Goal: Information Seeking & Learning: Learn about a topic

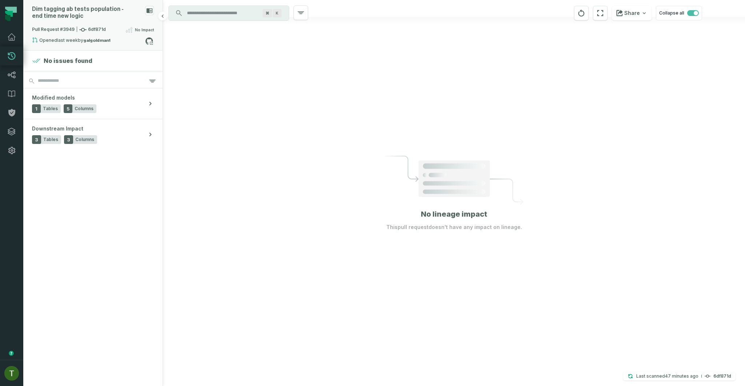
click at [73, 17] on div "Dim tagging ab tests population - end time new logic" at bounding box center [87, 13] width 110 height 14
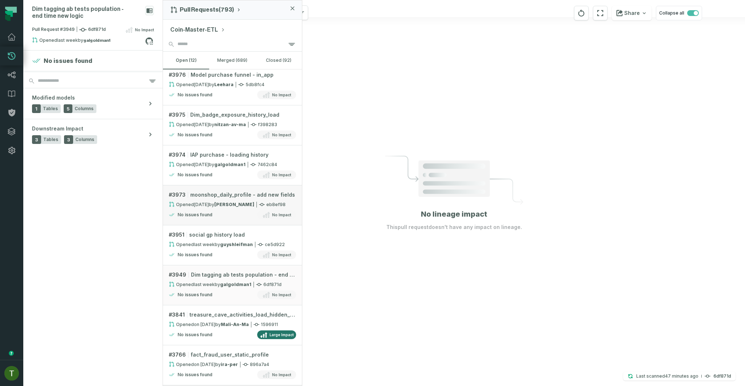
scroll to position [125, 0]
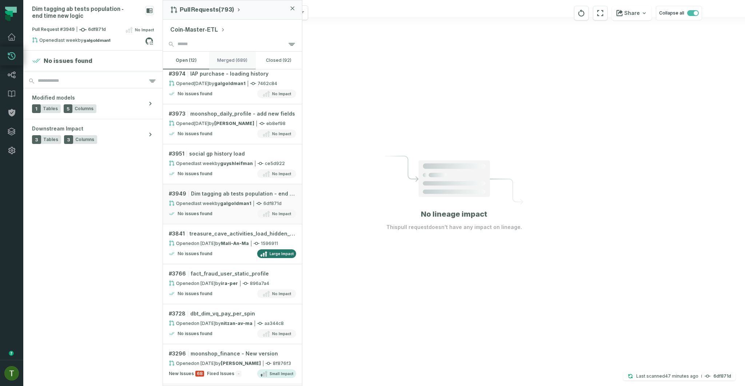
click at [238, 55] on button "merged (689)" at bounding box center [232, 60] width 46 height 17
click at [196, 54] on button "open (12)" at bounding box center [186, 60] width 46 height 17
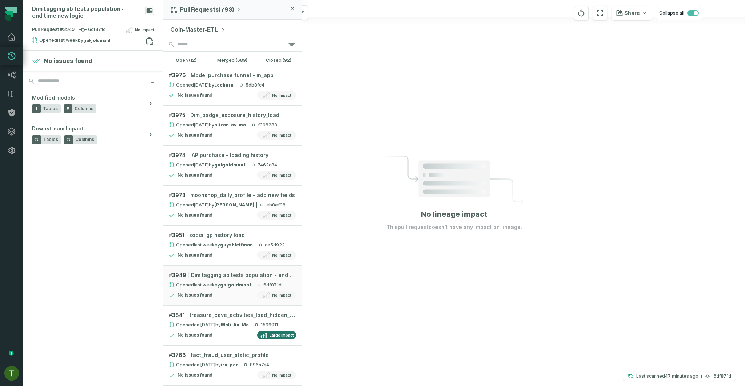
scroll to position [0, 0]
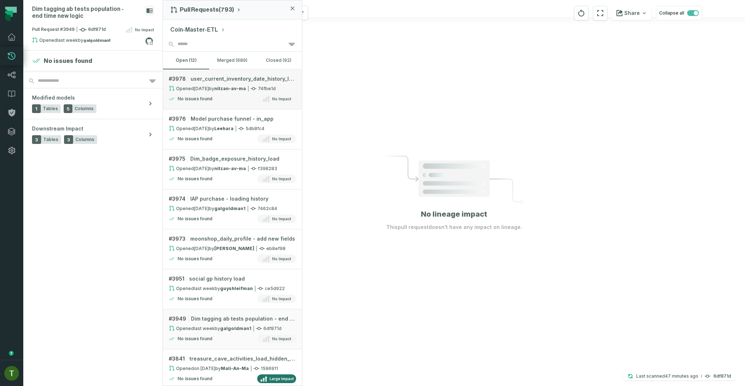
click at [251, 100] on div "No issues found No Impact" at bounding box center [232, 99] width 127 height 9
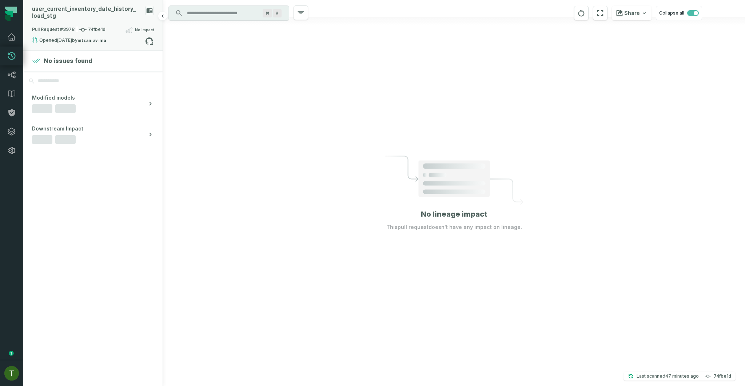
click at [113, 21] on div "user_ current_ inventory_ date_ history_ load_ stg" at bounding box center [93, 16] width 122 height 20
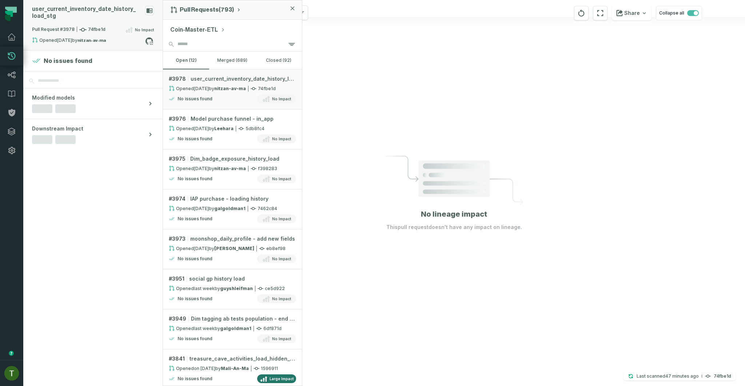
click at [113, 21] on div "user_ current_ inventory_ date_ history_ load_ stg" at bounding box center [93, 16] width 122 height 20
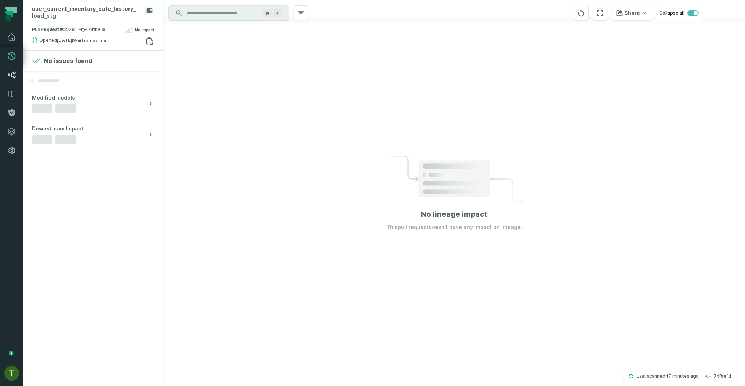
click at [15, 68] on link "Lineage" at bounding box center [11, 74] width 23 height 19
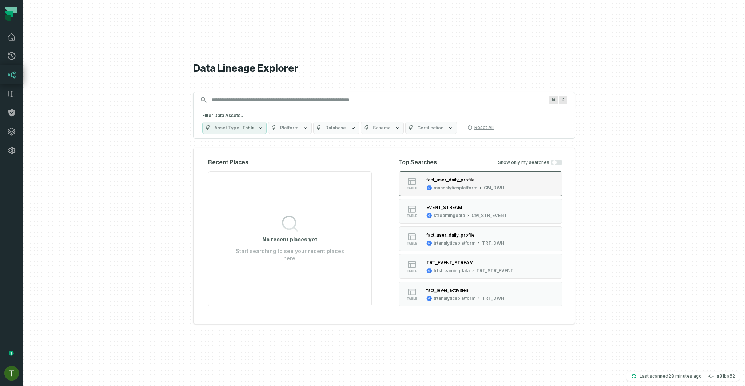
click at [452, 190] on div "maanalyticsplatform" at bounding box center [455, 188] width 44 height 6
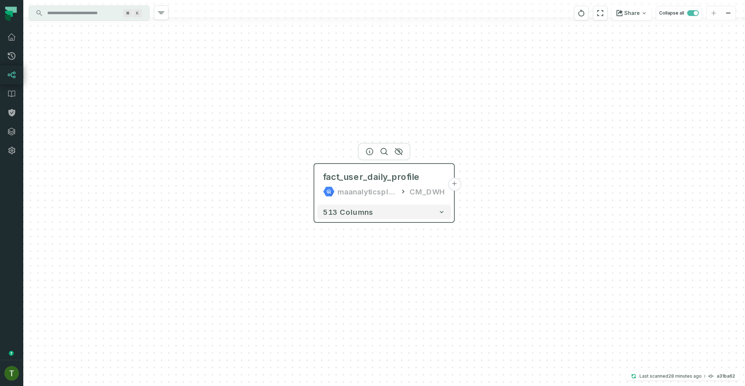
click at [340, 185] on div "fact_user_daily_profile maanalyticsplatform CM_DWH" at bounding box center [384, 184] width 134 height 35
click at [367, 151] on icon "button" at bounding box center [369, 151] width 9 height 9
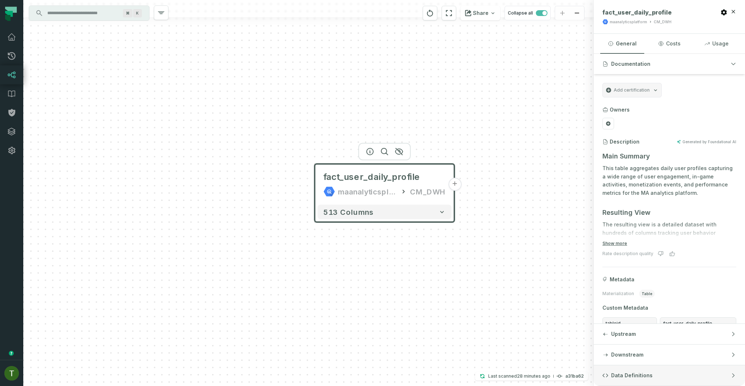
click at [643, 372] on button "Data Definitions" at bounding box center [668, 375] width 151 height 20
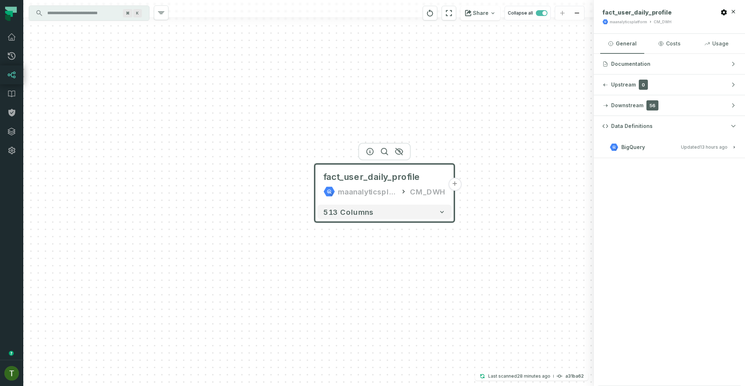
click at [675, 151] on button "BigQuery Updated [DATE] 1:22:59 AM" at bounding box center [669, 147] width 134 height 10
click at [678, 148] on button "BigQuery Updated [DATE] 1:22:59 AM" at bounding box center [669, 147] width 134 height 10
click at [43, 59] on div "fact_user_daily_profile maanalyticsplatform CM_DWH + 513 columns" at bounding box center [308, 193] width 570 height 386
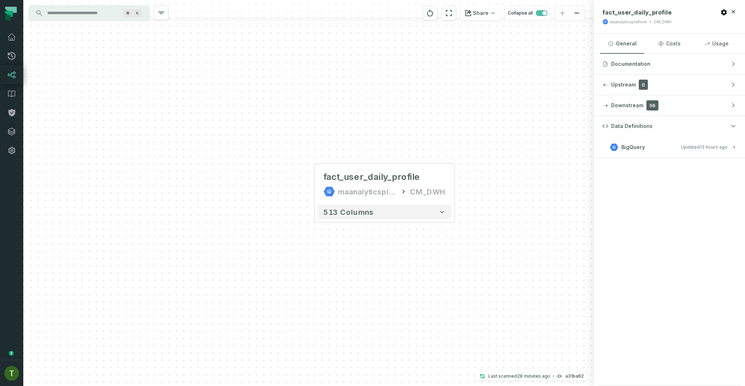
click at [27, 56] on div "fact_user_daily_profile maanalyticsplatform CM_DWH + 513 columns" at bounding box center [308, 193] width 570 height 386
click at [22, 57] on link "Pull Requests" at bounding box center [11, 56] width 23 height 19
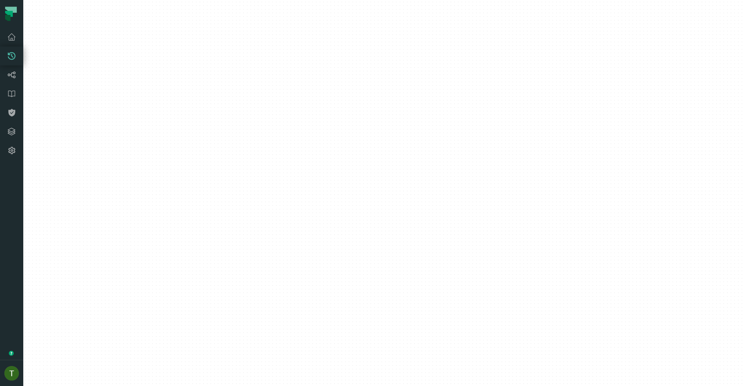
click at [20, 57] on link "Pull Requests" at bounding box center [11, 56] width 23 height 19
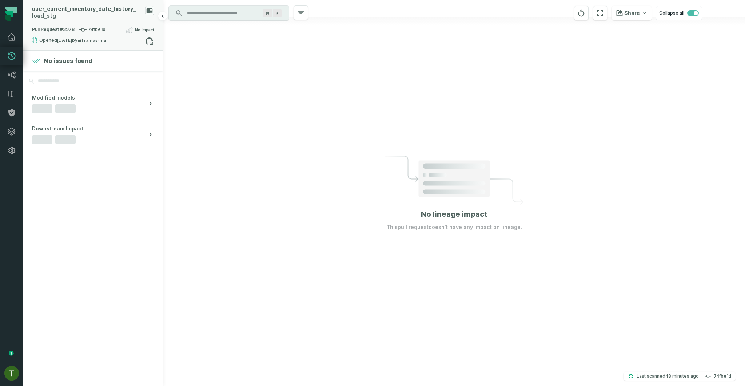
click at [109, 37] on div "Opened [DATE] 4:53:14 PM by nitzan-av-ma" at bounding box center [88, 41] width 113 height 9
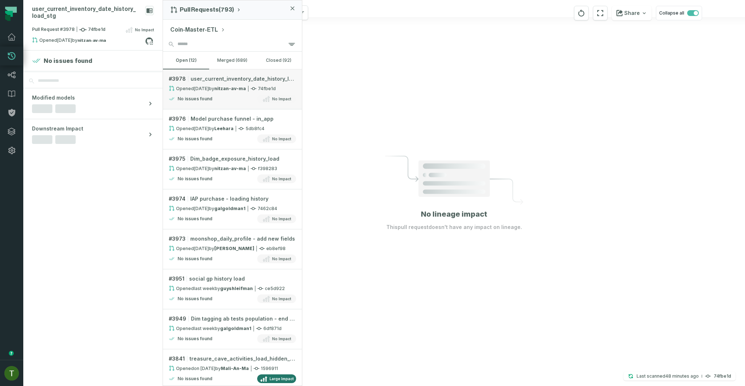
click at [231, 84] on link "# 3978 user_current_inventory_date_history_load_stg Opened [DATE] 4:53:14 PM by…" at bounding box center [232, 89] width 139 height 40
click at [230, 86] on strong "nitzan-av-ma" at bounding box center [230, 88] width 32 height 5
click at [395, 120] on div at bounding box center [454, 193] width 582 height 386
click at [296, 11] on div "Pull Requests (793)" at bounding box center [232, 9] width 139 height 19
click at [293, 9] on icon "button" at bounding box center [292, 8] width 3 height 3
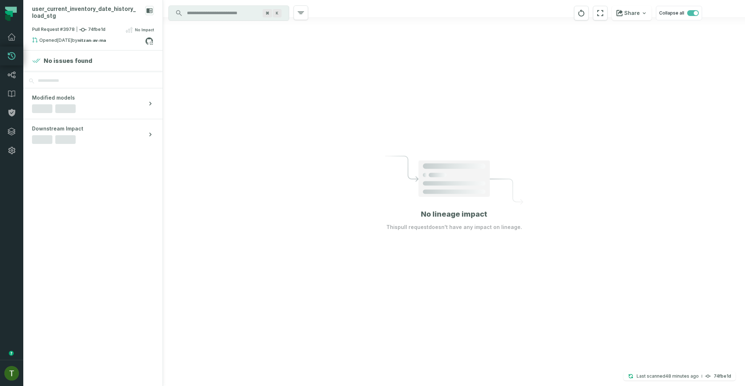
drag, startPoint x: 264, startPoint y: 18, endPoint x: 257, endPoint y: 14, distance: 8.2
click at [263, 18] on div "⌘ K" at bounding box center [229, 13] width 120 height 15
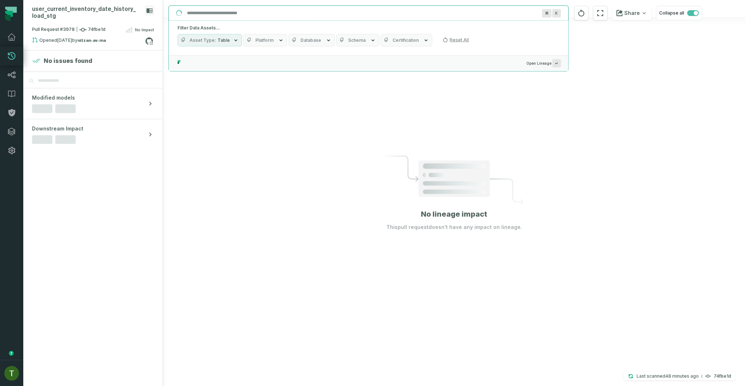
click at [256, 13] on input "Discovery Provider cmdk menu" at bounding box center [362, 13] width 359 height 12
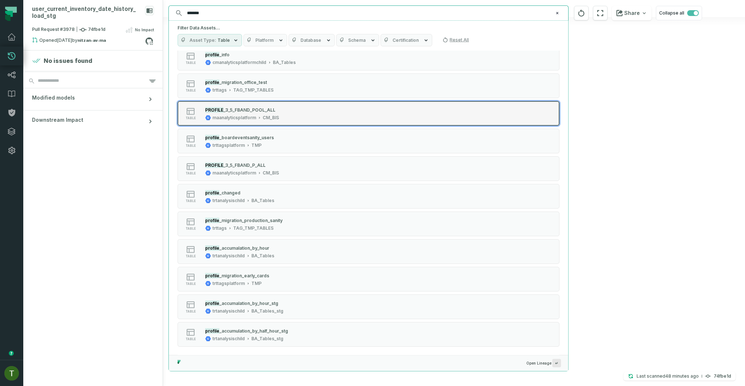
scroll to position [265, 0]
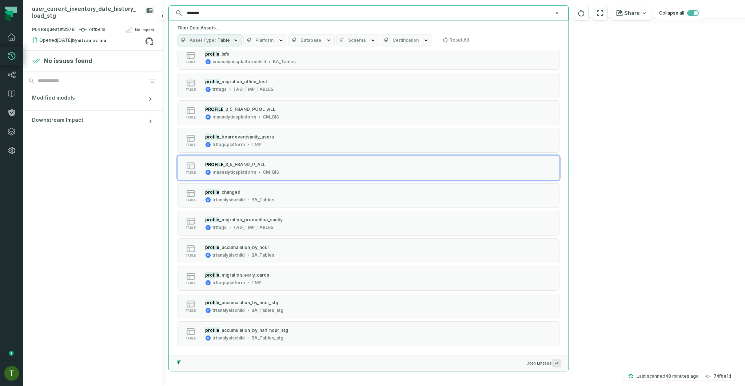
type input "*******"
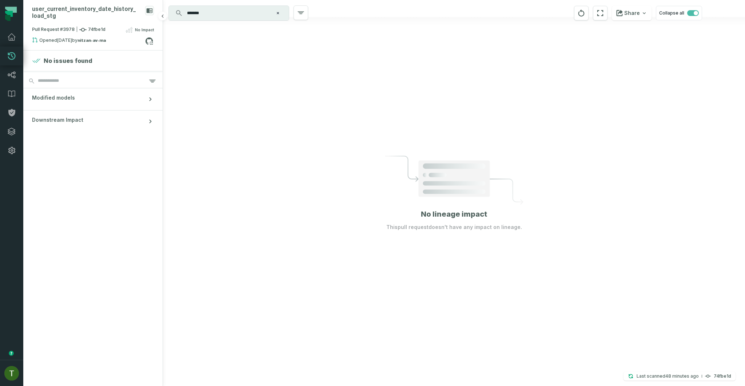
drag, startPoint x: 88, startPoint y: 166, endPoint x: 81, endPoint y: 151, distance: 17.2
click at [88, 166] on section "No issues found Modified models Downstream Impact" at bounding box center [92, 219] width 139 height 336
click at [5, 79] on link "Lineage" at bounding box center [11, 74] width 23 height 19
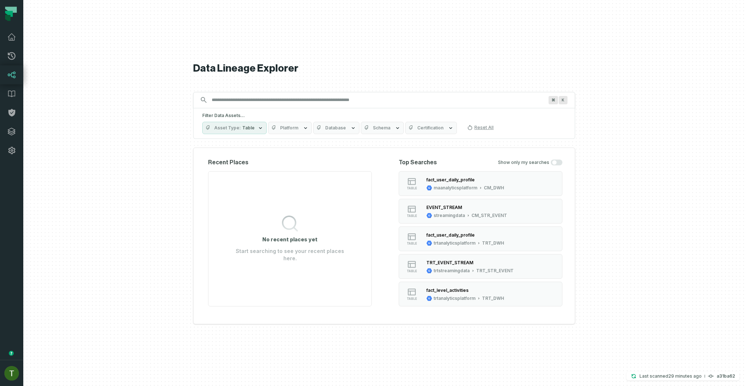
drag, startPoint x: 476, startPoint y: 180, endPoint x: 449, endPoint y: 179, distance: 26.6
click at [449, 178] on div "fact_user_daily_profile" at bounding box center [465, 179] width 78 height 7
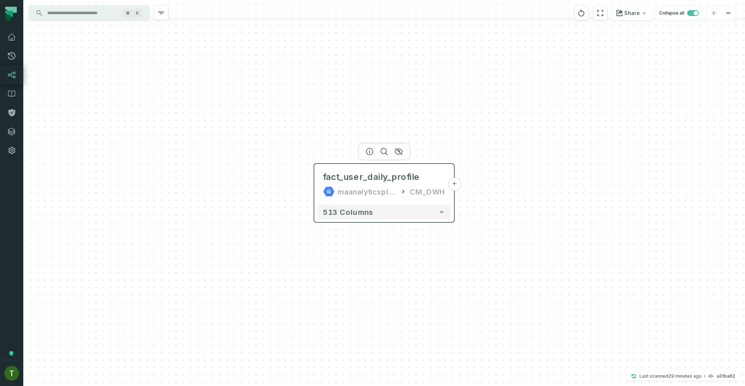
click at [450, 180] on button "+" at bounding box center [454, 184] width 13 height 13
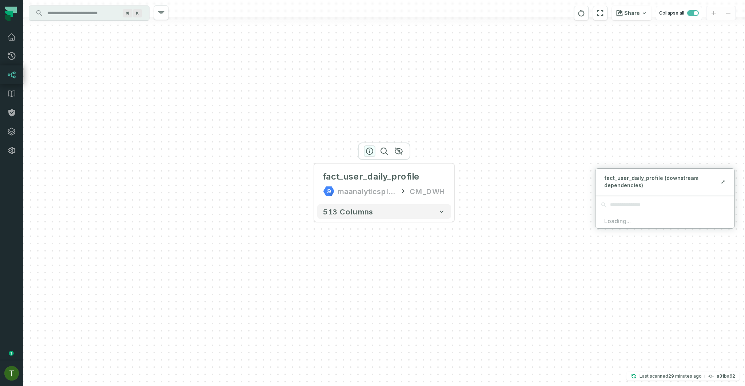
click at [365, 150] on icon "button" at bounding box center [369, 151] width 9 height 9
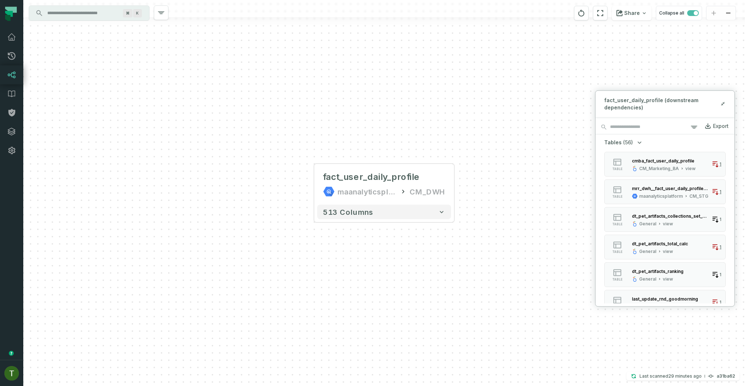
click at [647, 100] on span "fact_user_daily_profile (downstream dependencies)" at bounding box center [662, 104] width 116 height 15
copy span "fact_user_daily_profile"
click at [378, 124] on div "fact_user_daily_profile maanalyticsplatform CM_DWH + 513 columns" at bounding box center [383, 193] width 721 height 386
click at [13, 79] on icon at bounding box center [11, 75] width 9 height 9
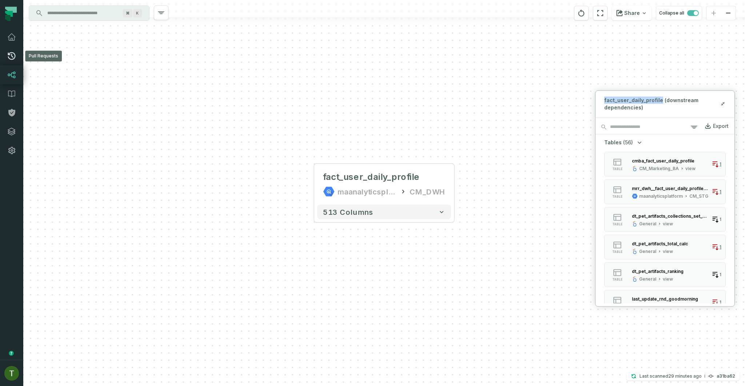
click at [9, 57] on icon at bounding box center [11, 56] width 9 height 9
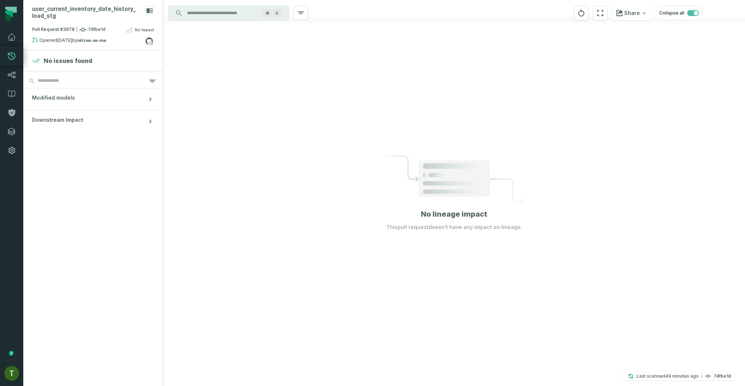
click at [209, 7] on div "⌘ K" at bounding box center [229, 13] width 120 height 15
click at [94, 18] on div "user_ current_ inventory_ date_ history_ load_ stg" at bounding box center [87, 13] width 110 height 14
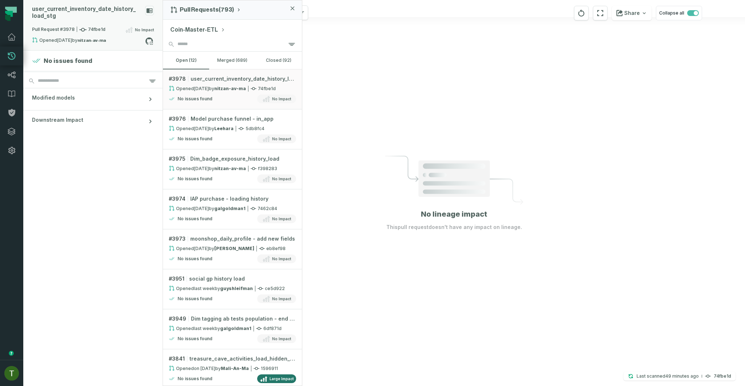
click at [102, 19] on div "user_ current_ inventory_ date_ history_ load_ stg" at bounding box center [87, 13] width 110 height 14
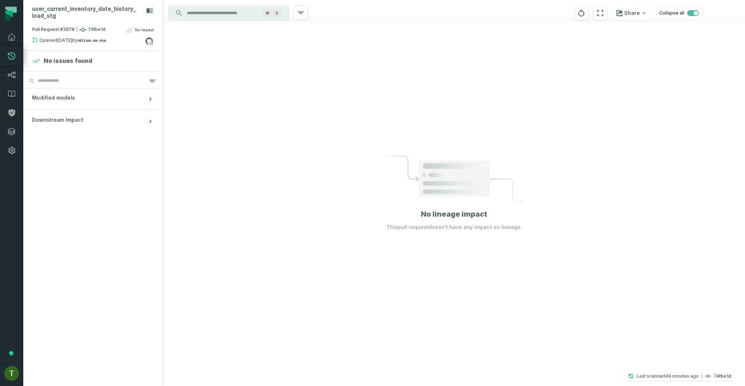
click at [203, 12] on input "Discovery Provider cmdk menu" at bounding box center [222, 13] width 79 height 12
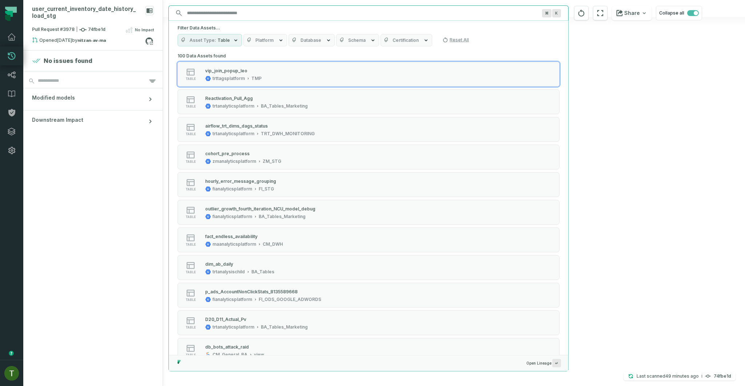
paste input "**********"
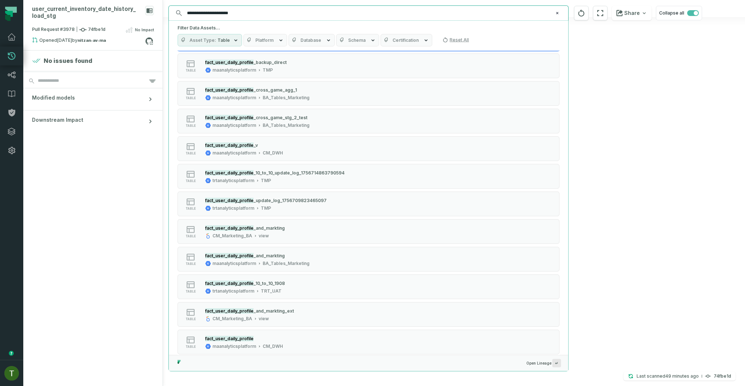
scroll to position [592, 0]
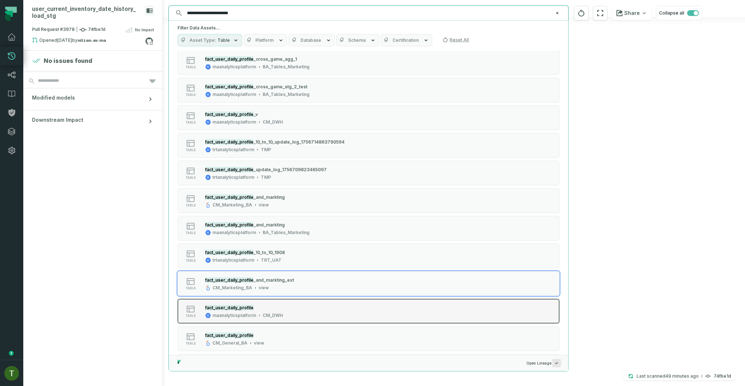
type input "**********"
click at [283, 306] on div "fact_user_daily_profile maanalyticsplatform CM_DWH" at bounding box center [244, 311] width 84 height 15
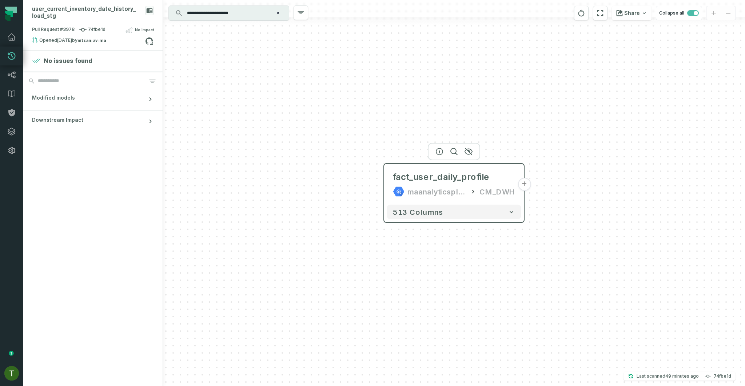
click at [400, 185] on div "fact_user_daily_profile maanalyticsplatform CM_DWH" at bounding box center [454, 184] width 134 height 35
click at [492, 220] on div "513 columns" at bounding box center [454, 212] width 140 height 20
click at [492, 219] on div "513 columns" at bounding box center [454, 212] width 140 height 20
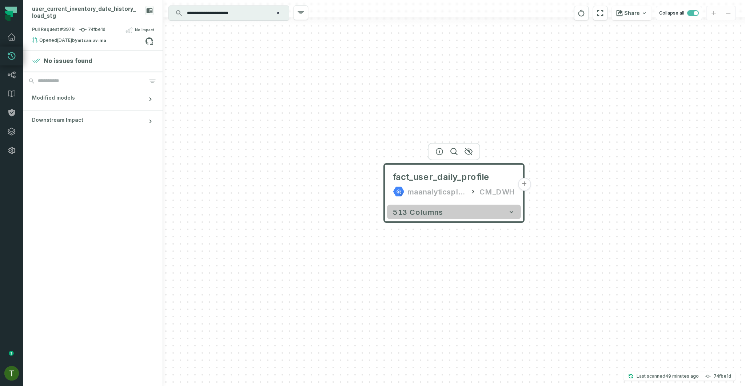
click at [492, 217] on button "513 columns" at bounding box center [454, 212] width 134 height 15
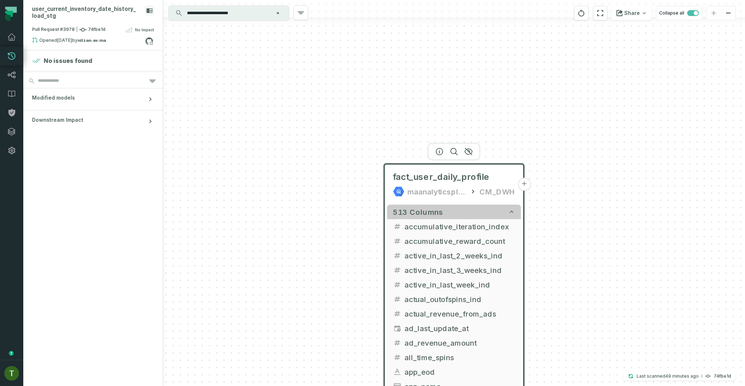
click at [441, 206] on button "513 columns" at bounding box center [454, 212] width 134 height 15
click at [441, 207] on button "513 columns" at bounding box center [454, 212] width 134 height 15
